Goal: Check status: Check status

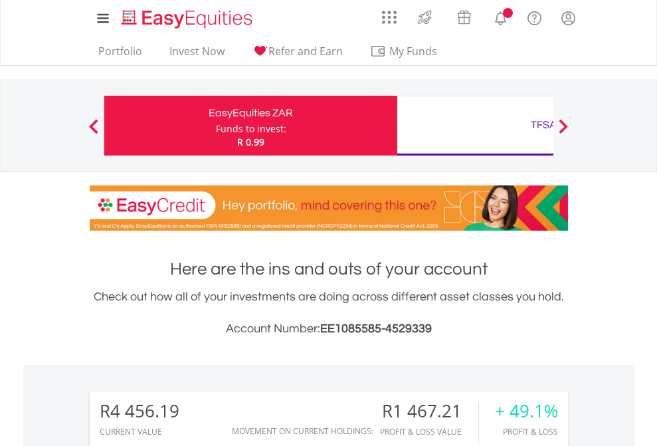
scroll to position [127, 209]
click at [216, 126] on div "Funds to invest:" at bounding box center [251, 128] width 70 height 13
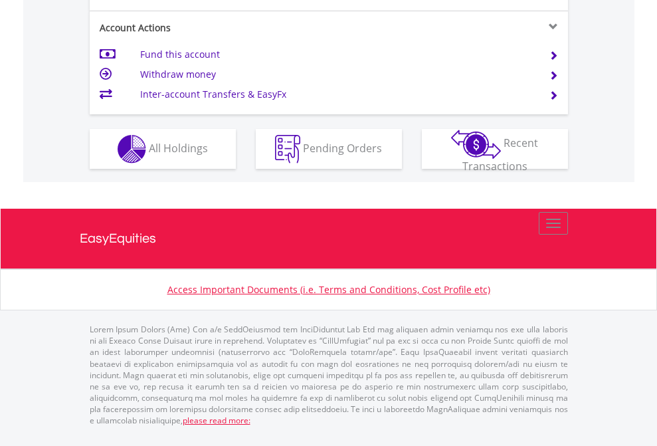
scroll to position [1300, 0]
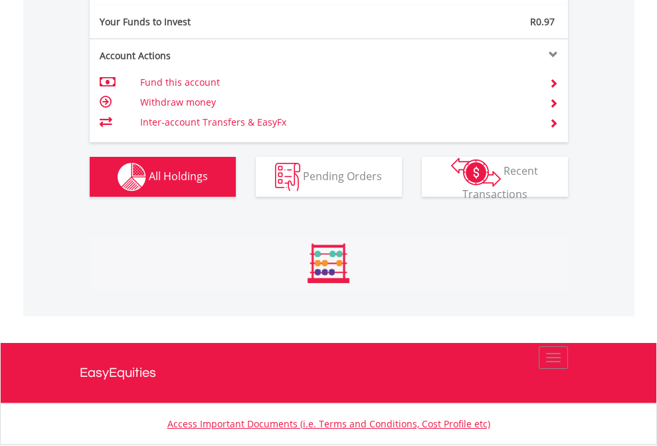
scroll to position [1477, 0]
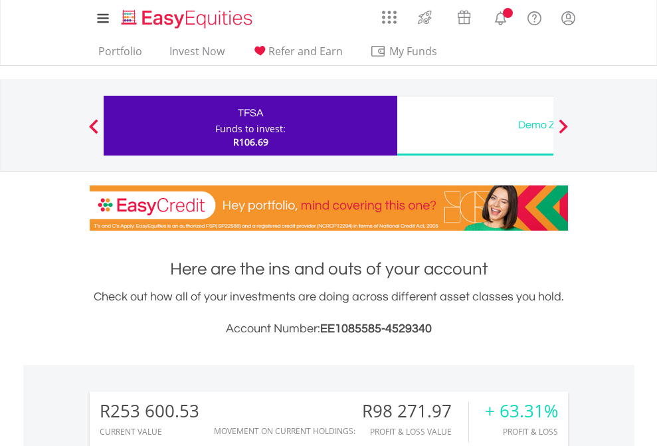
scroll to position [127, 209]
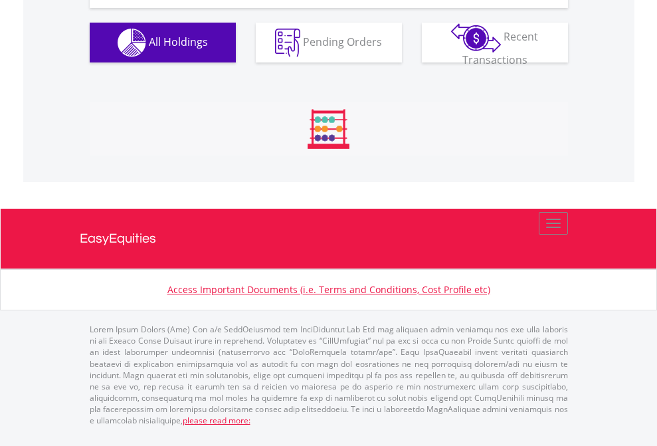
scroll to position [1530, 0]
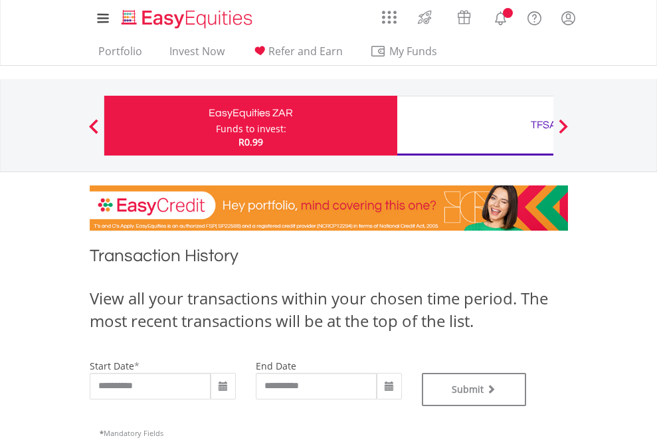
type input "**********"
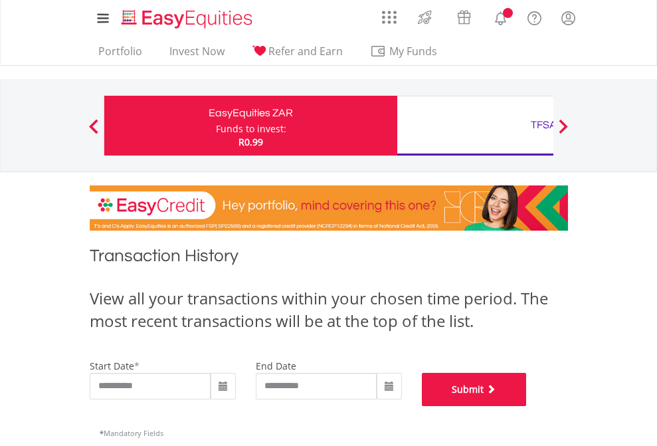
click at [527, 406] on button "Submit" at bounding box center [474, 389] width 105 height 33
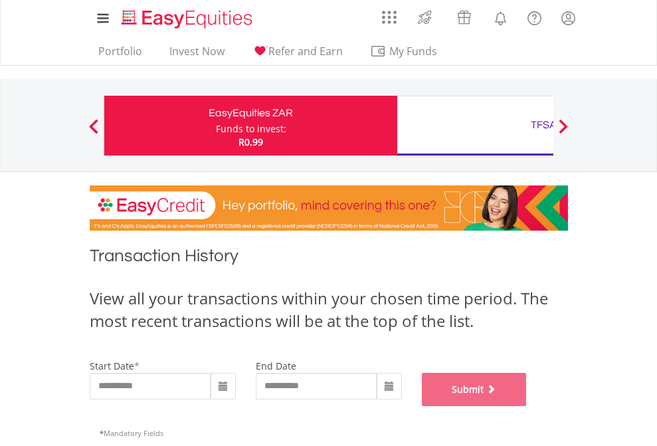
scroll to position [539, 0]
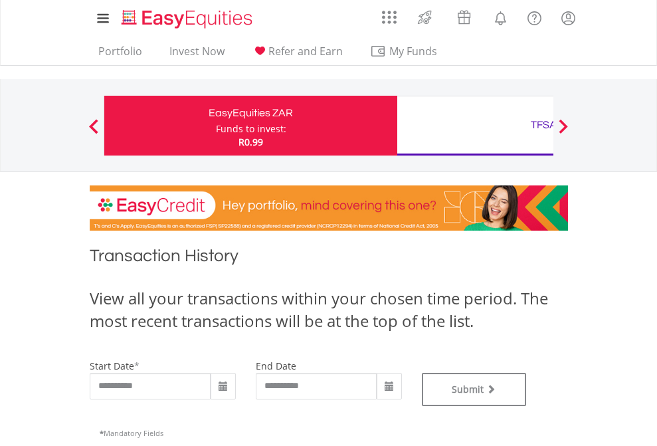
click at [475, 126] on div "TFSA" at bounding box center [543, 125] width 277 height 19
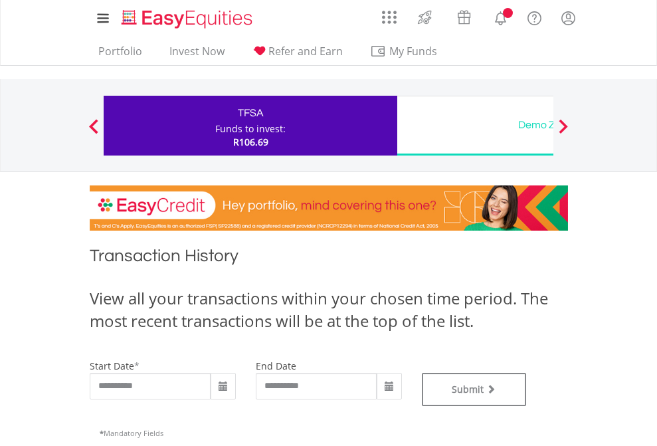
type input "**********"
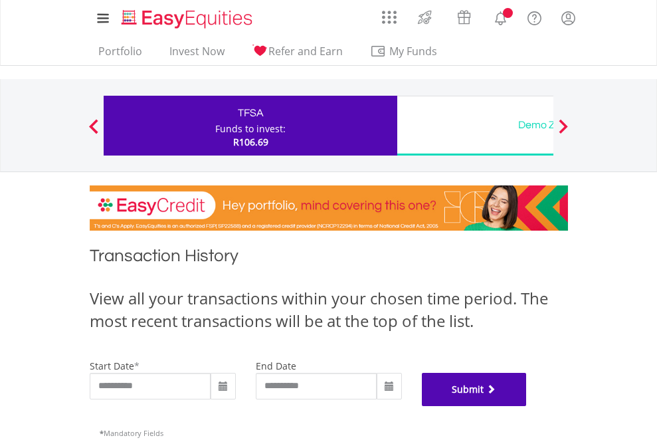
click at [527, 406] on button "Submit" at bounding box center [474, 389] width 105 height 33
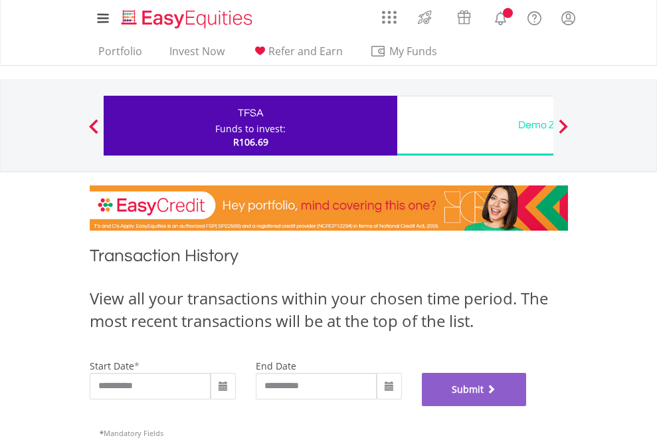
scroll to position [539, 0]
